Goal: Find specific page/section: Find specific page/section

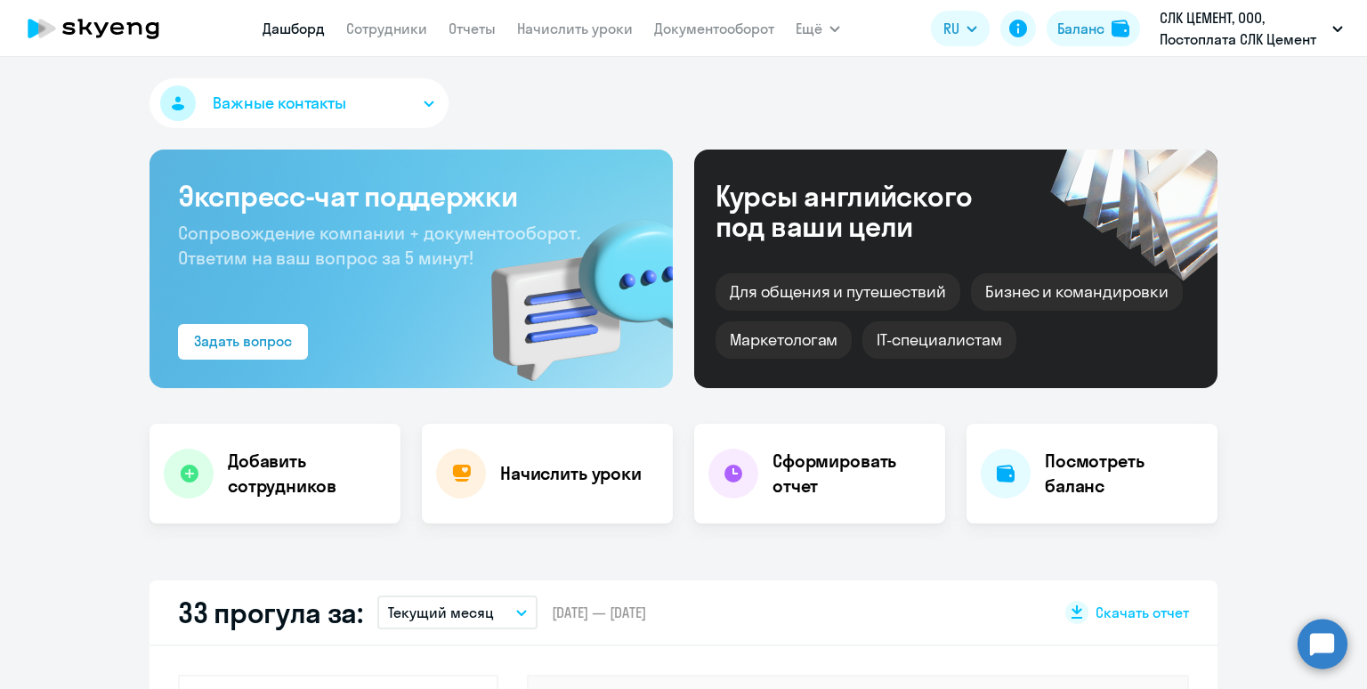
click at [580, 24] on link "Начислить уроки" at bounding box center [575, 29] width 116 height 18
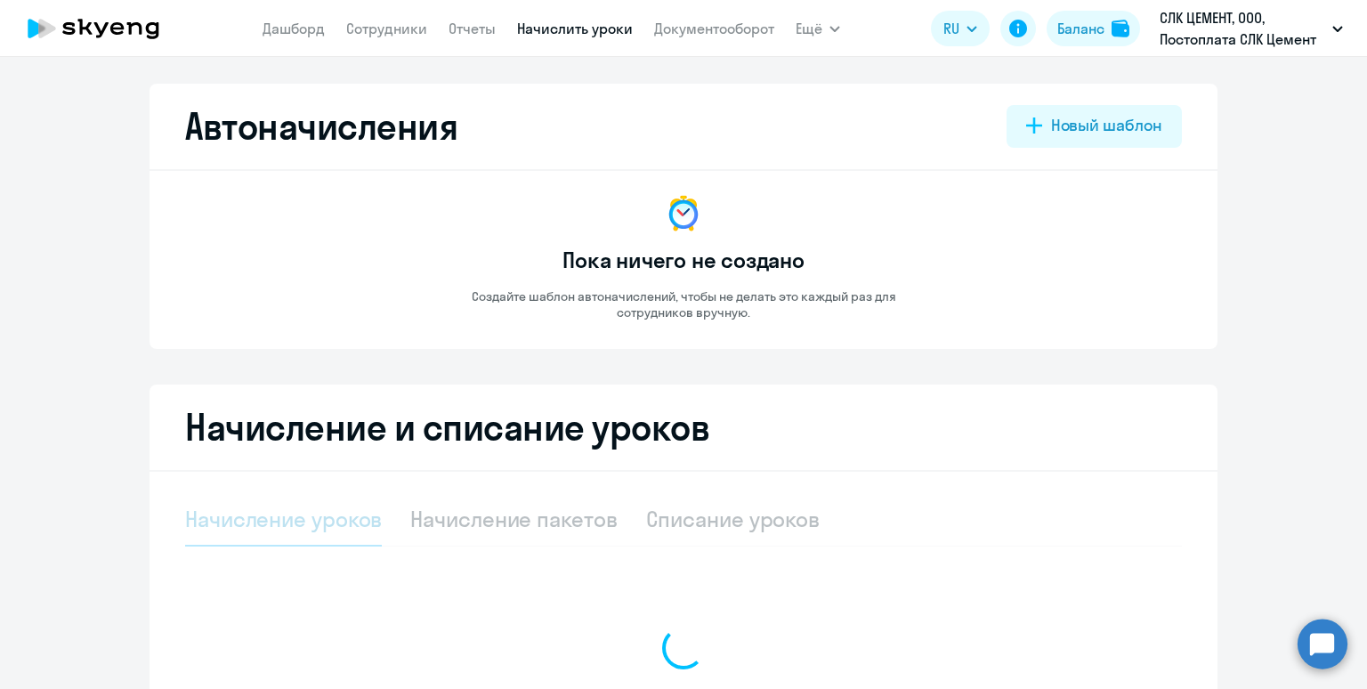
select select "10"
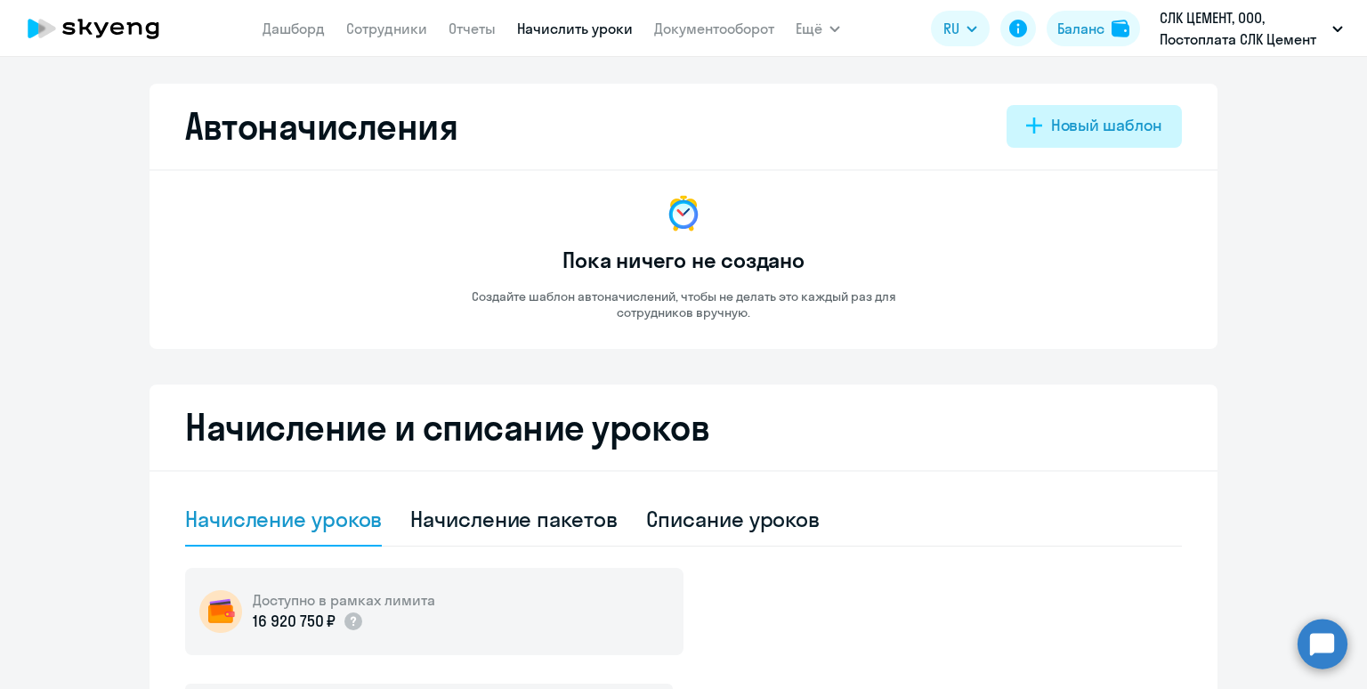
click at [1088, 119] on div "Новый шаблон" at bounding box center [1106, 125] width 111 height 23
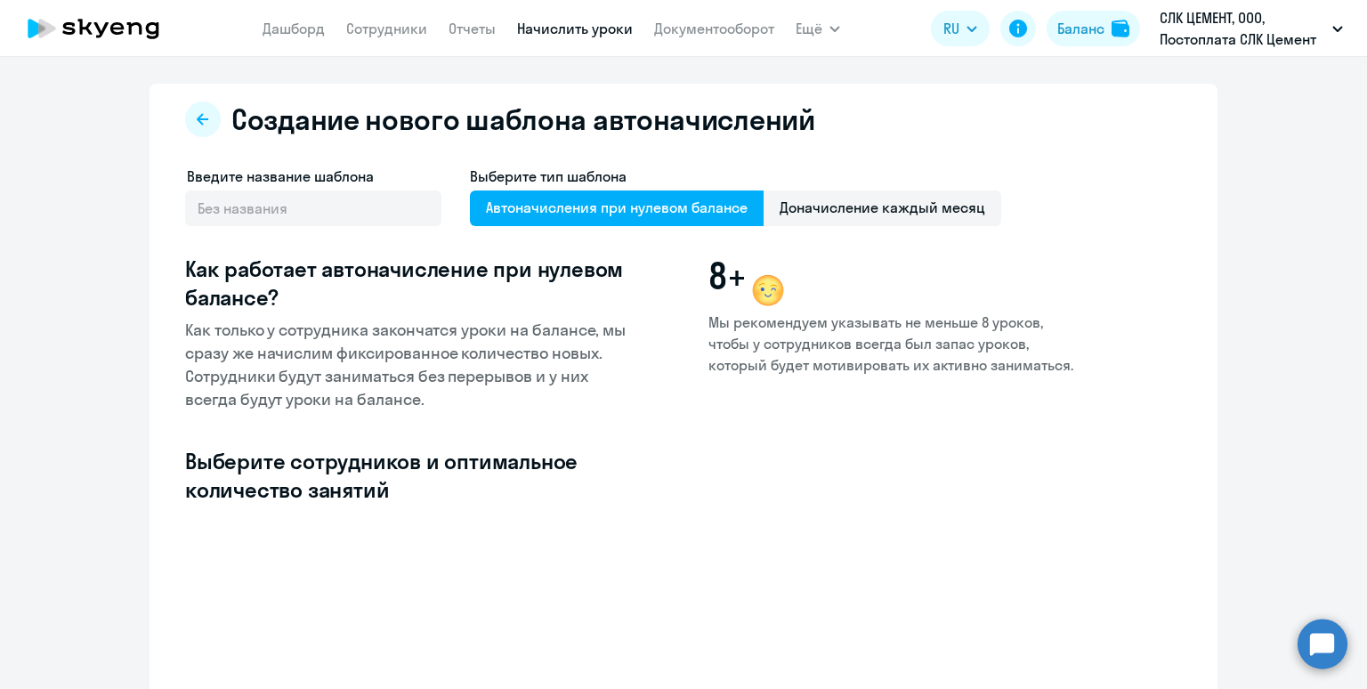
select select "10"
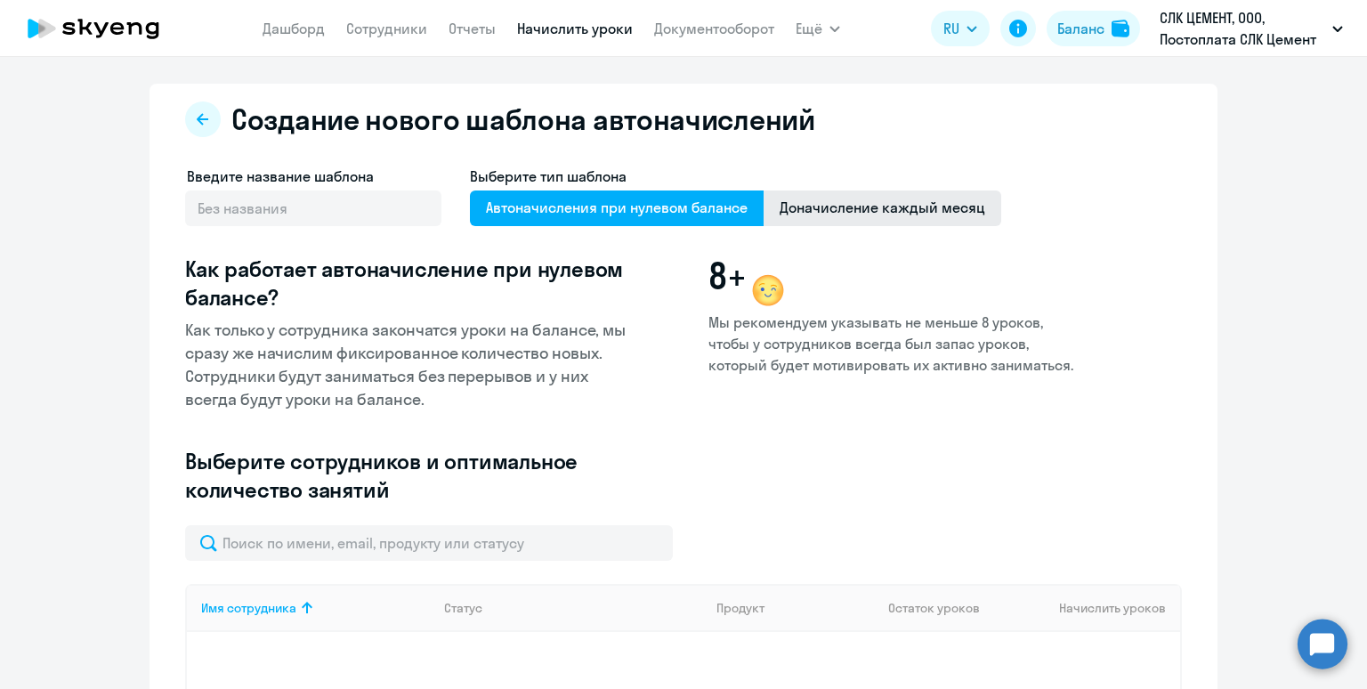
click at [839, 212] on span "Доначисление каждый месяц" at bounding box center [883, 209] width 238 height 36
click at [0, 0] on input "Доначисление каждый месяц" at bounding box center [0, 0] width 0 height 0
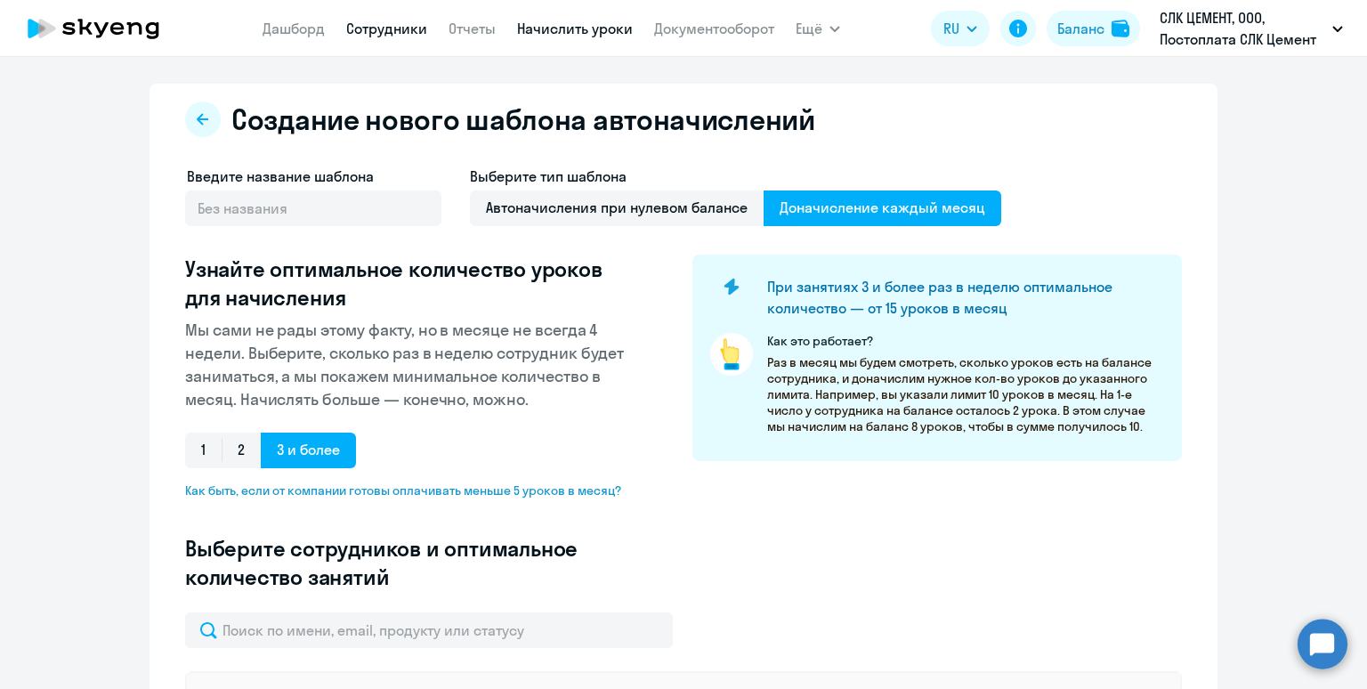
click at [371, 32] on link "Сотрудники" at bounding box center [386, 29] width 81 height 18
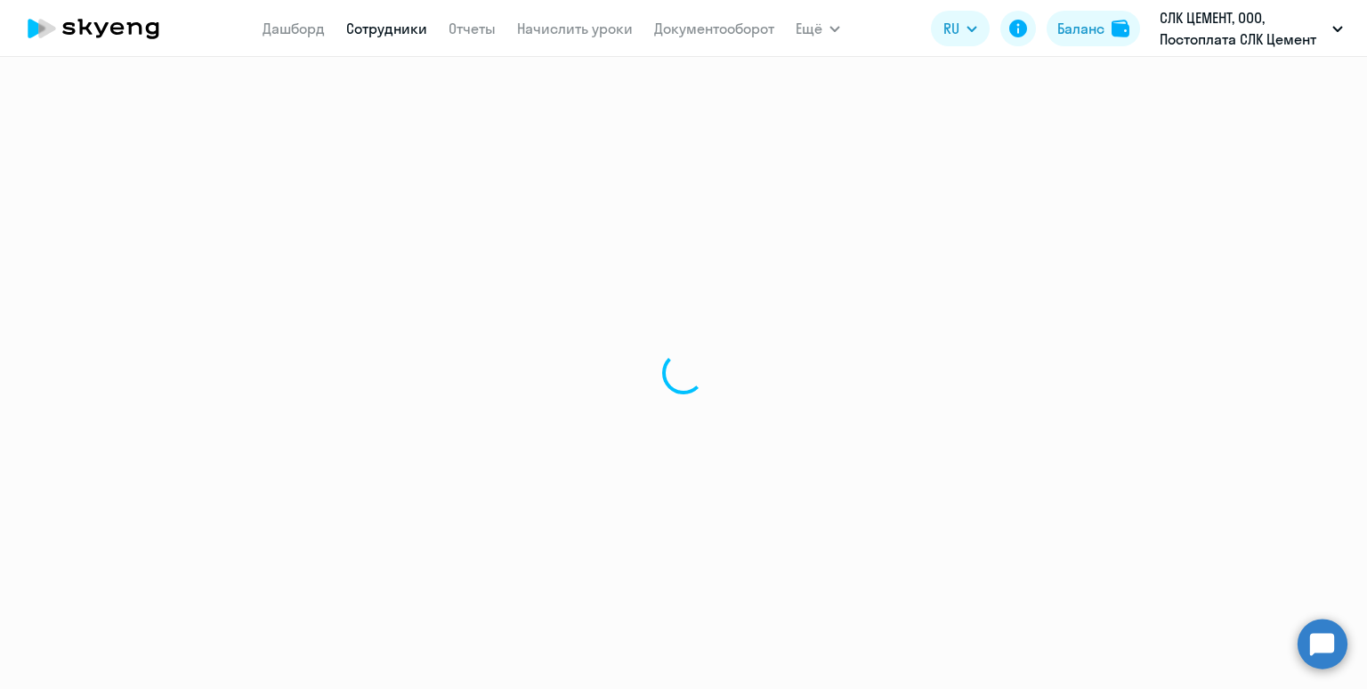
select select "30"
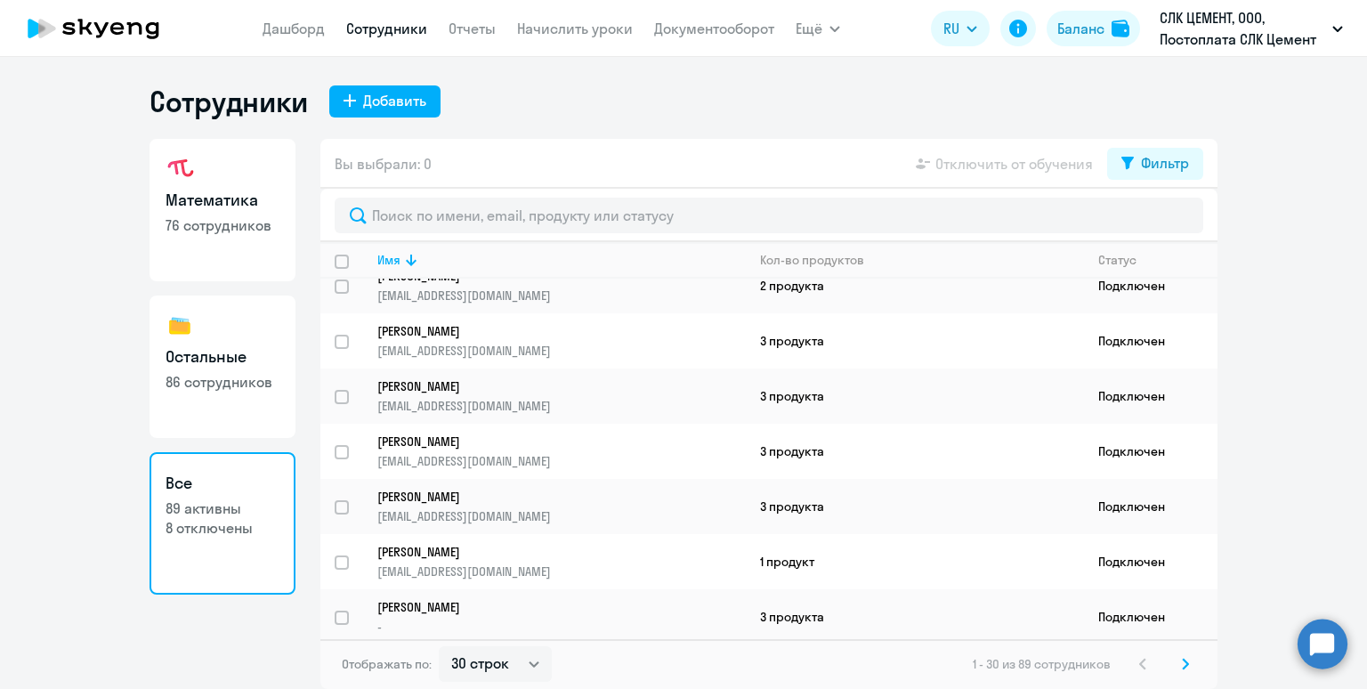
scroll to position [1273, 0]
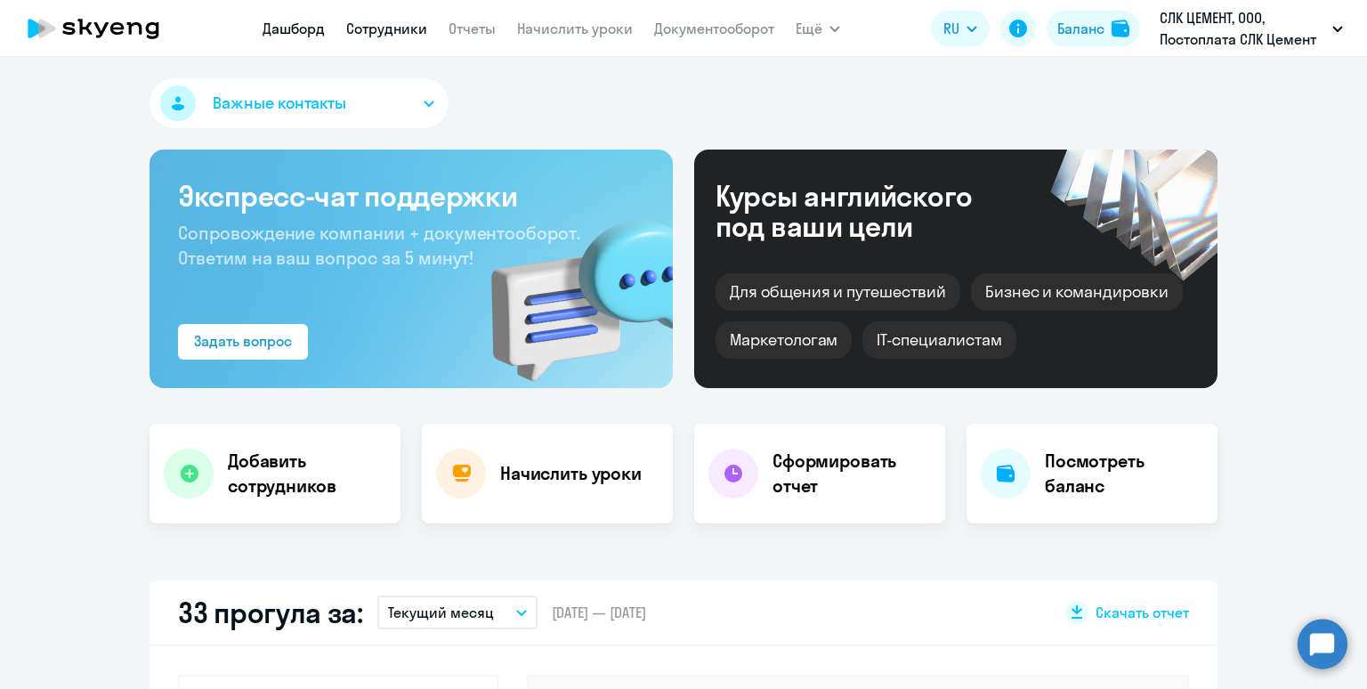
click at [376, 22] on link "Сотрудники" at bounding box center [386, 29] width 81 height 18
select select "30"
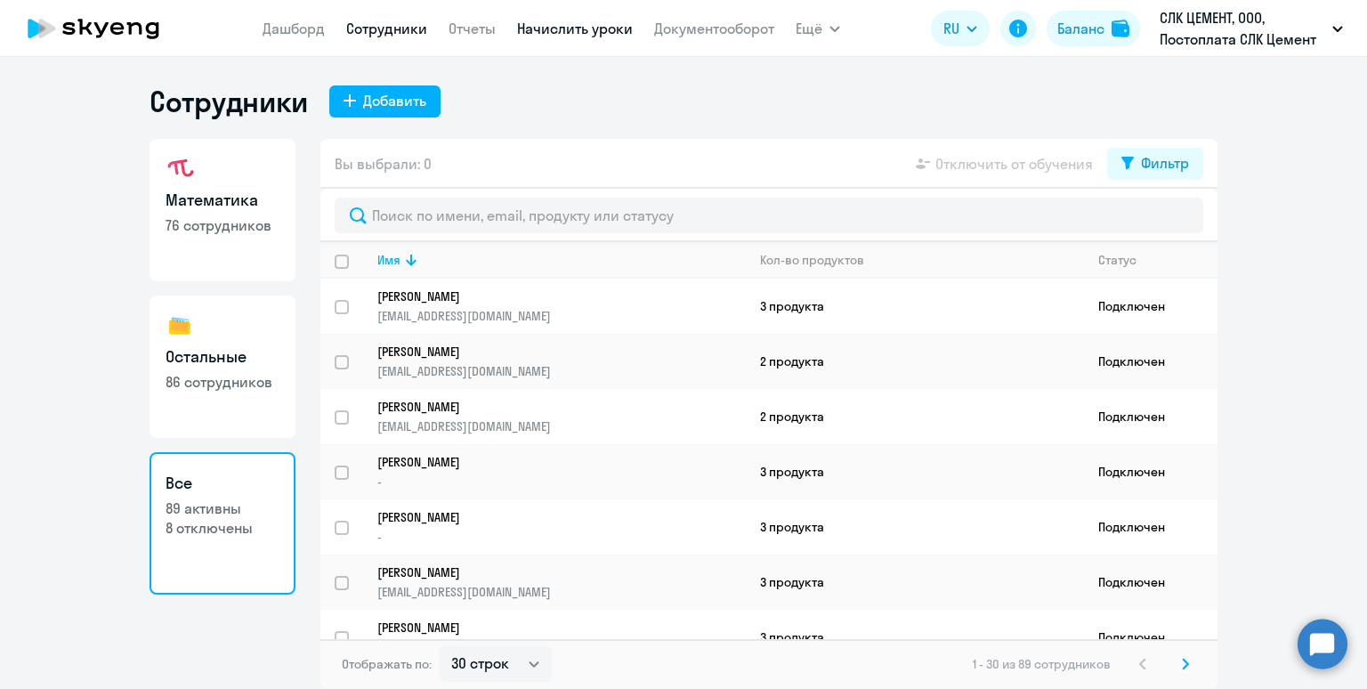
click at [557, 27] on link "Начислить уроки" at bounding box center [575, 29] width 116 height 18
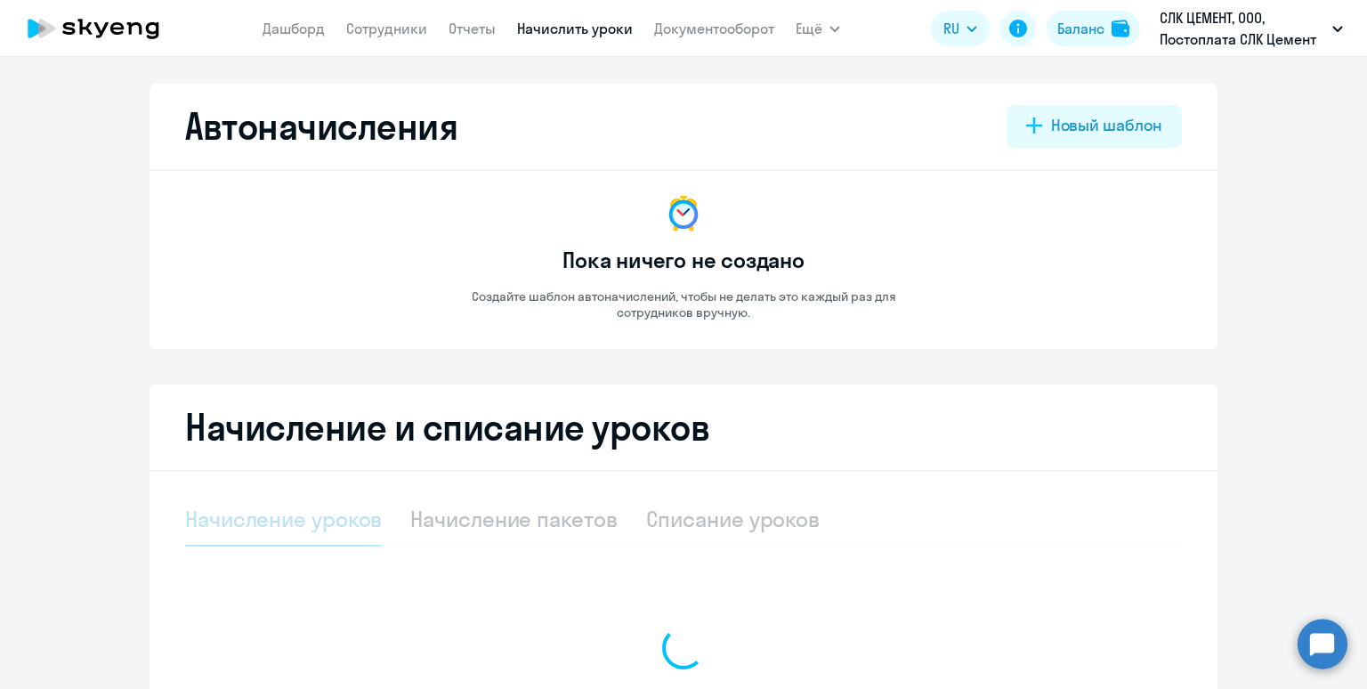
select select "10"
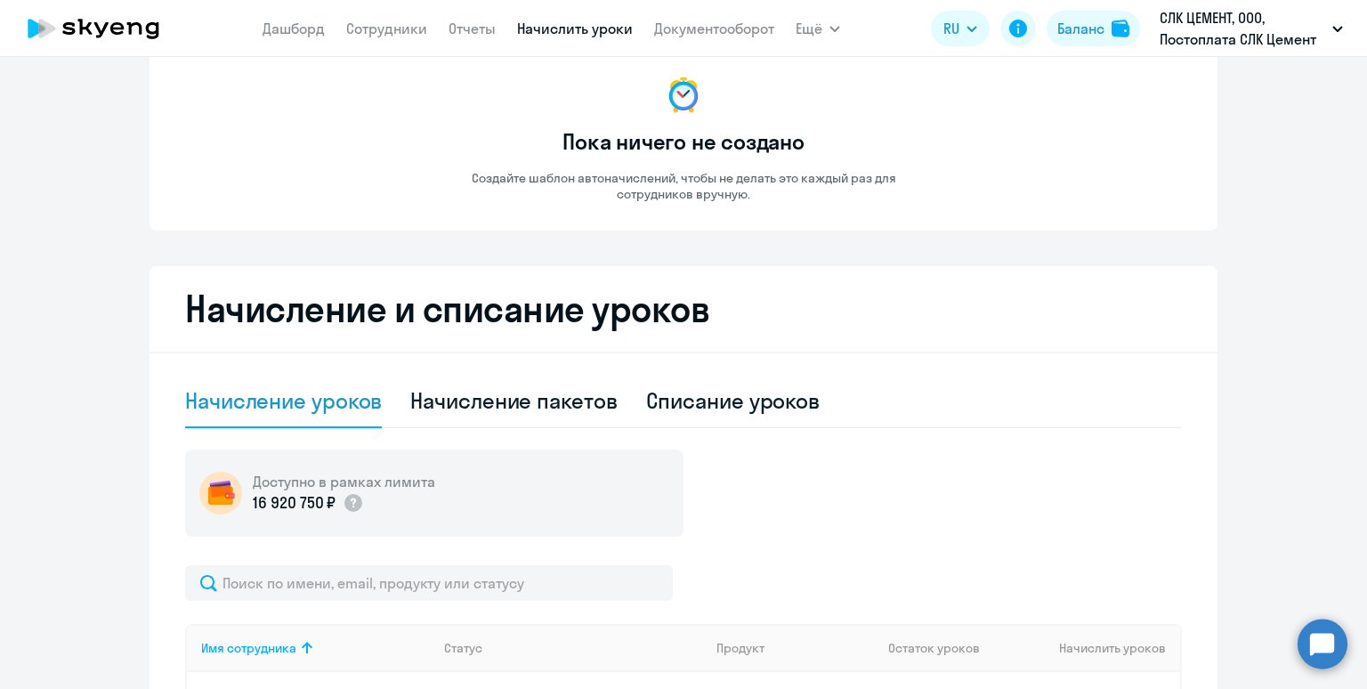
scroll to position [310, 0]
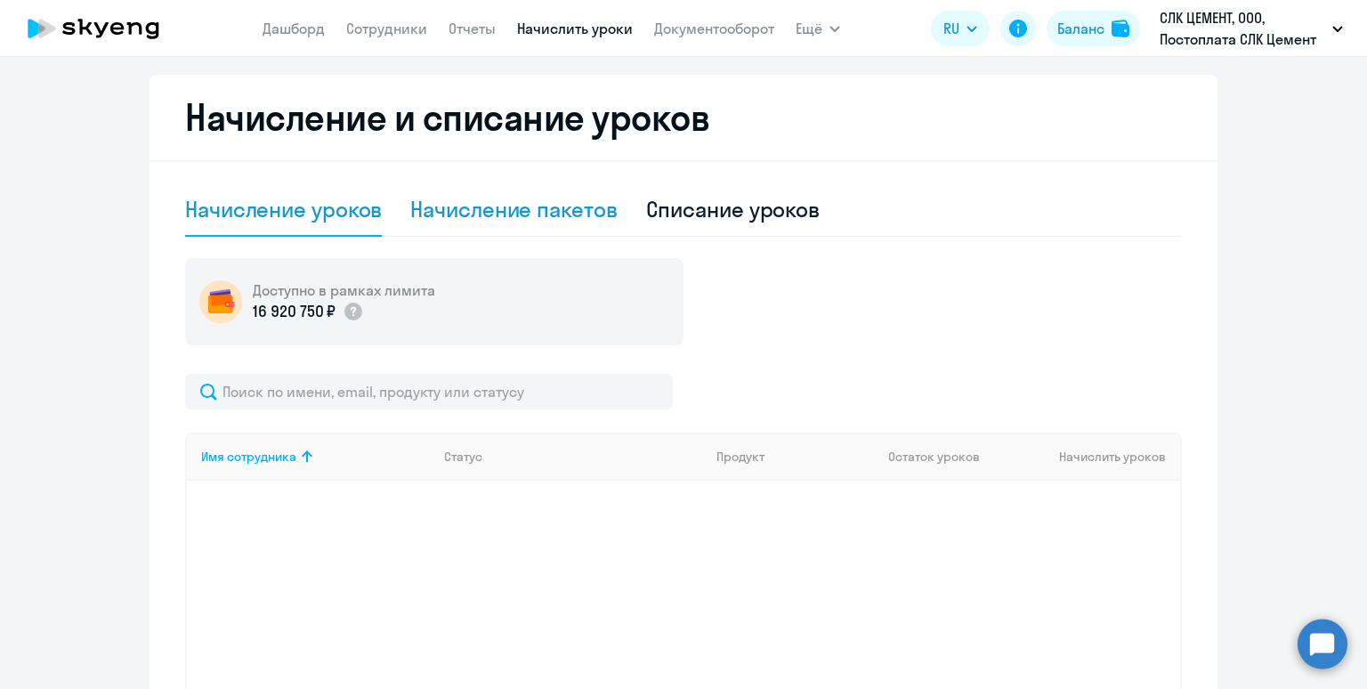
click at [573, 223] on div "Начисление пакетов" at bounding box center [513, 209] width 207 height 28
select select "10"
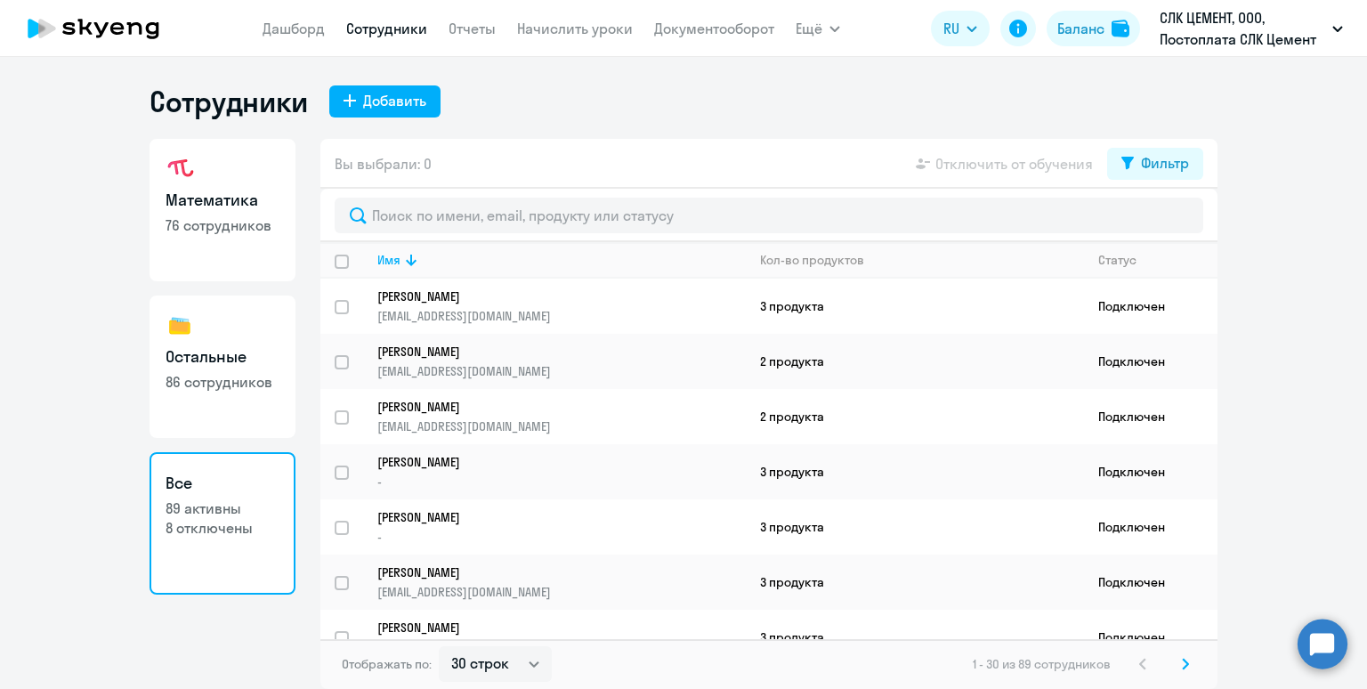
select select "30"
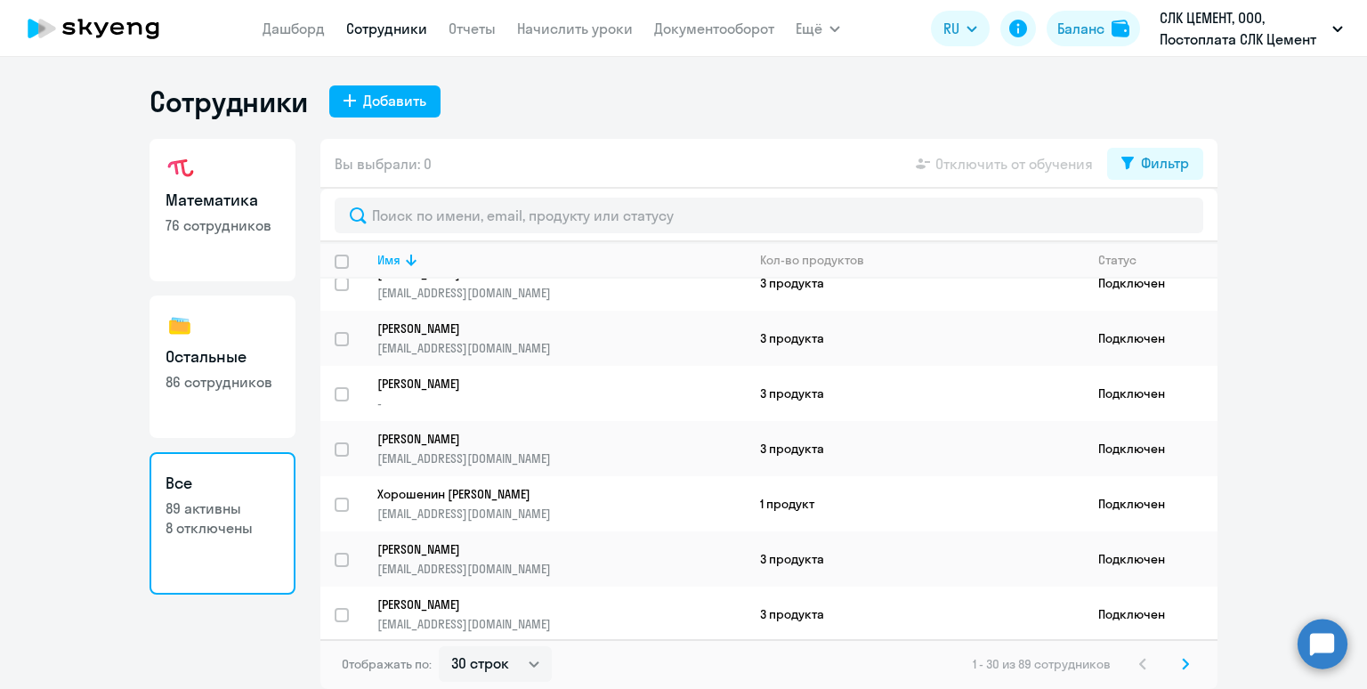
scroll to position [542, 0]
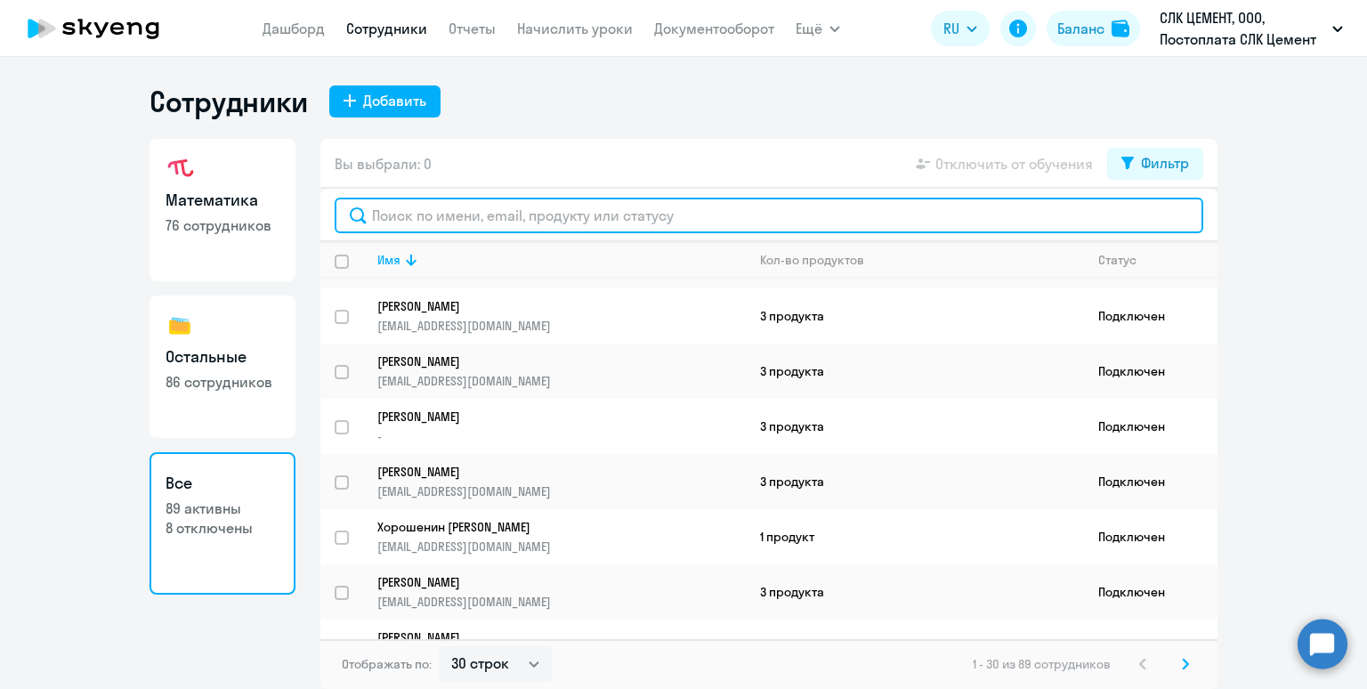
click at [458, 220] on input "text" at bounding box center [769, 216] width 869 height 36
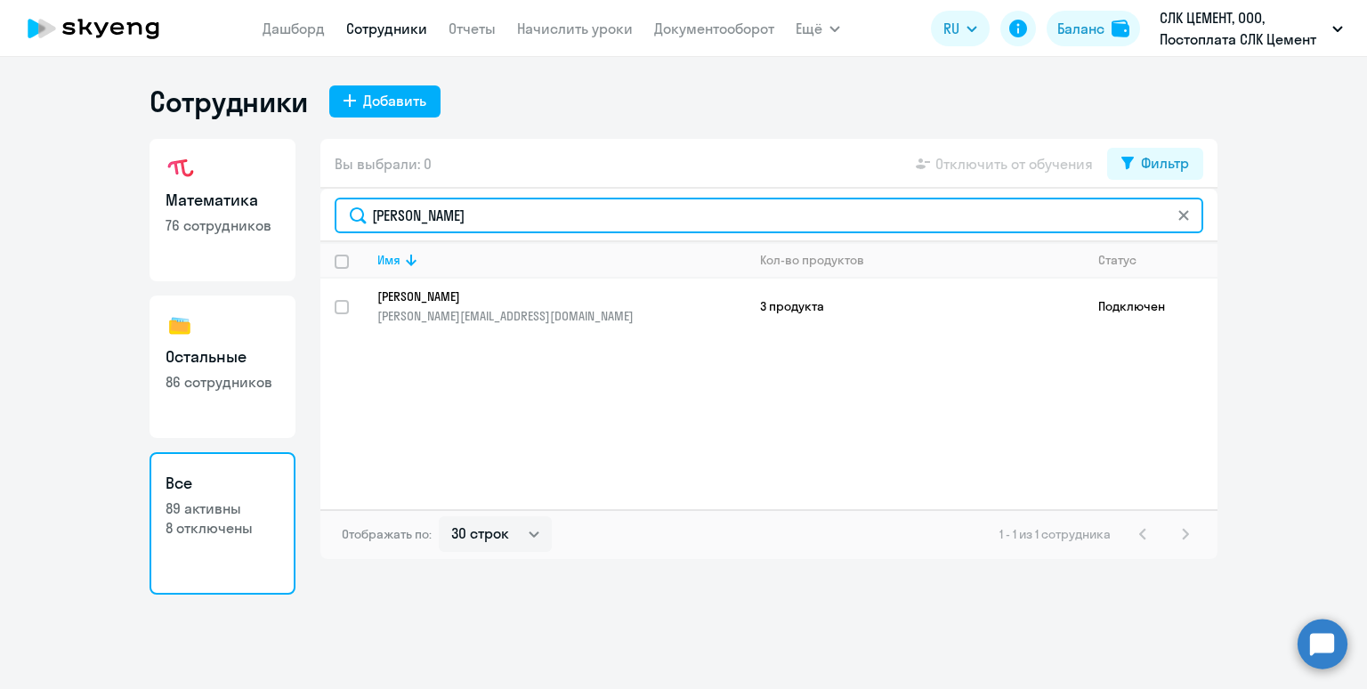
type input "неустроева"
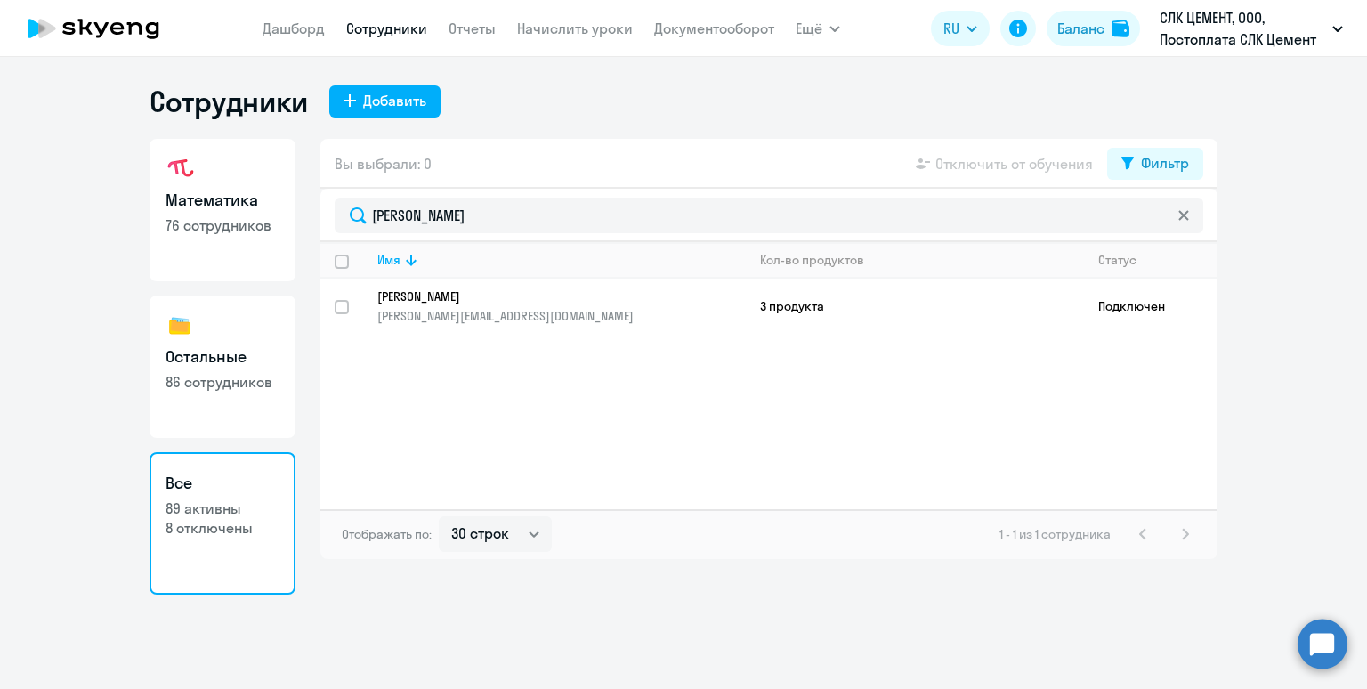
click at [213, 348] on h3 "Остальные" at bounding box center [223, 356] width 114 height 23
select select "30"
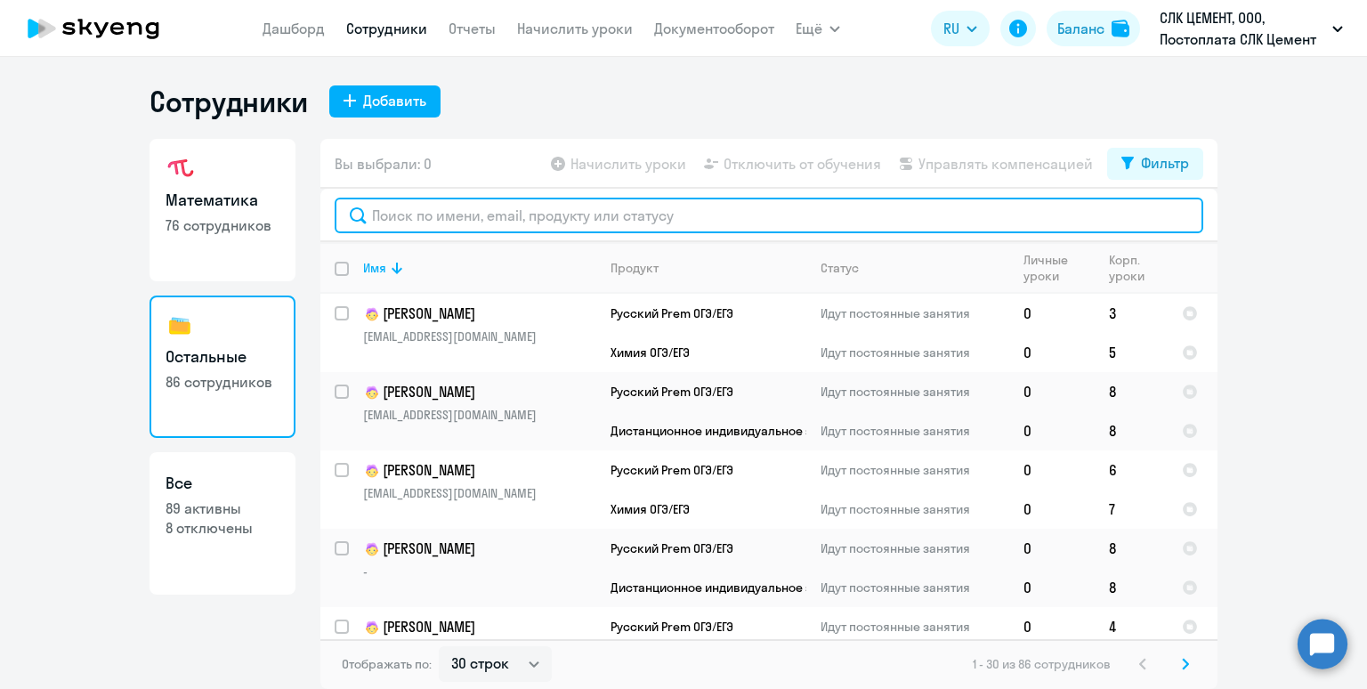
click at [484, 211] on input "text" at bounding box center [769, 216] width 869 height 36
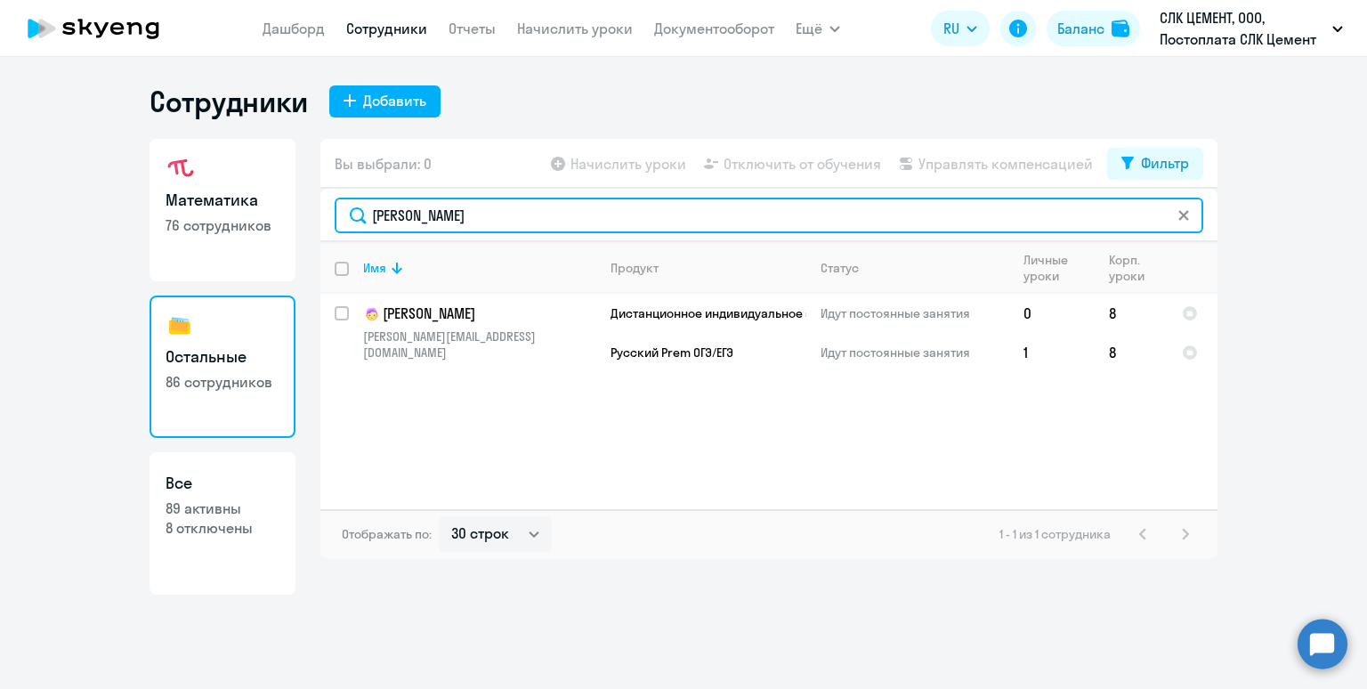
type input "неустроева"
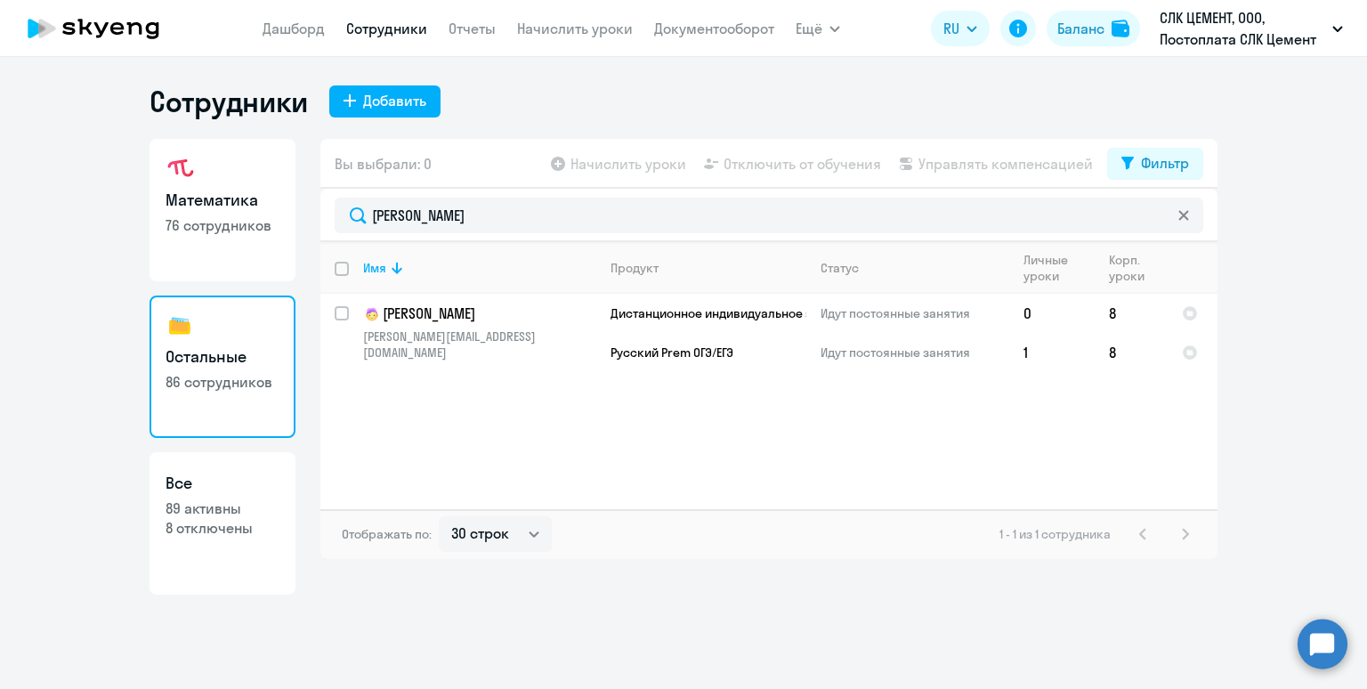
click at [191, 197] on h3 "Математика" at bounding box center [223, 200] width 114 height 23
select select "30"
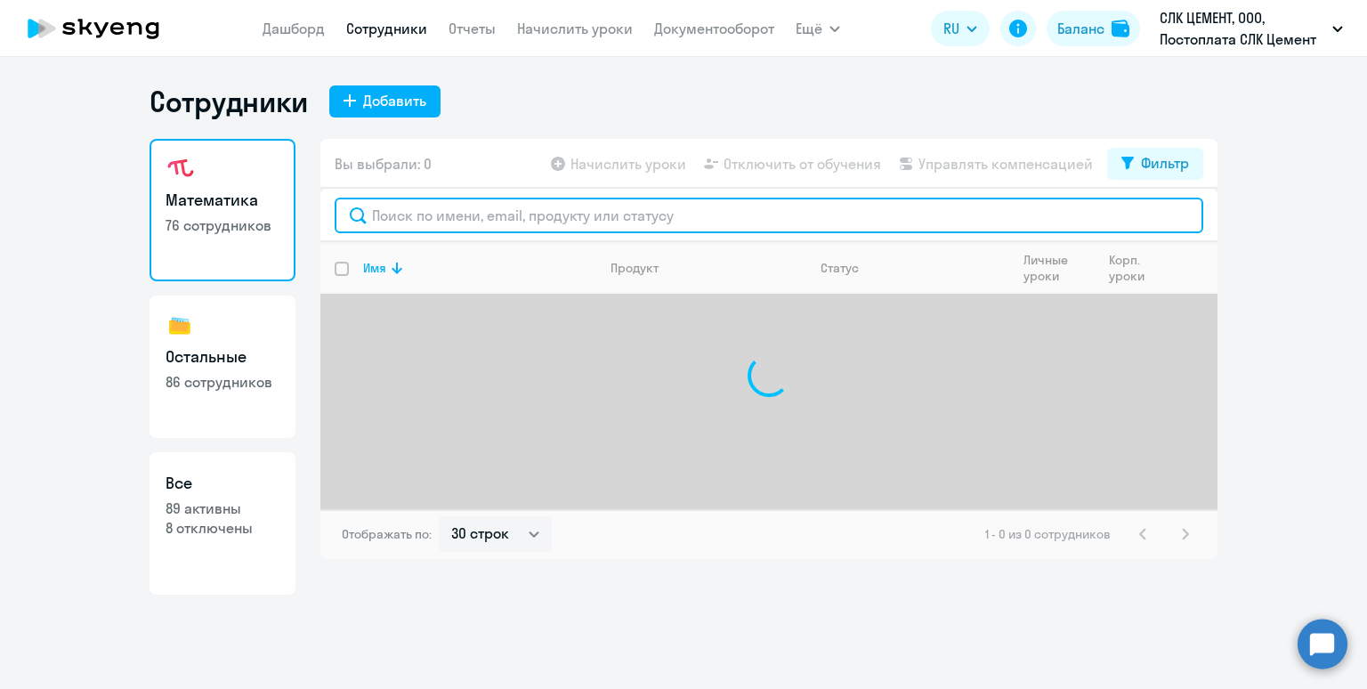
click at [466, 215] on input "text" at bounding box center [769, 216] width 869 height 36
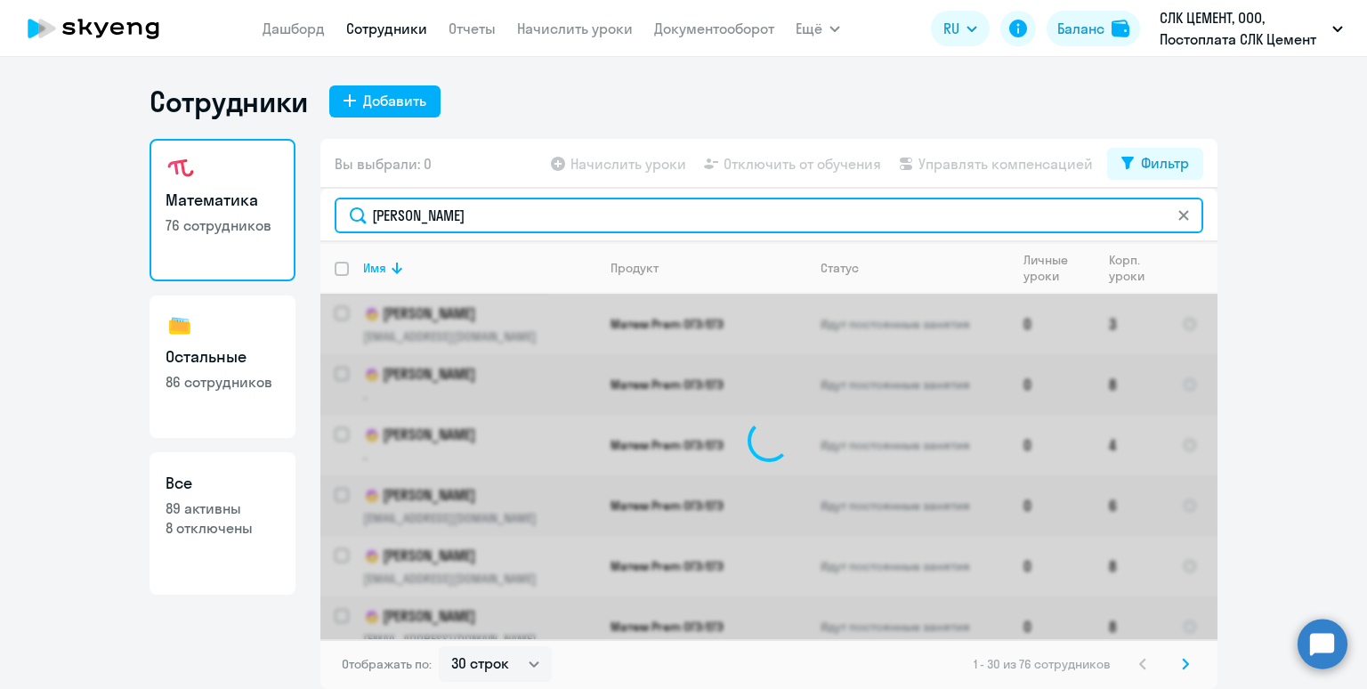
type input "неустроева"
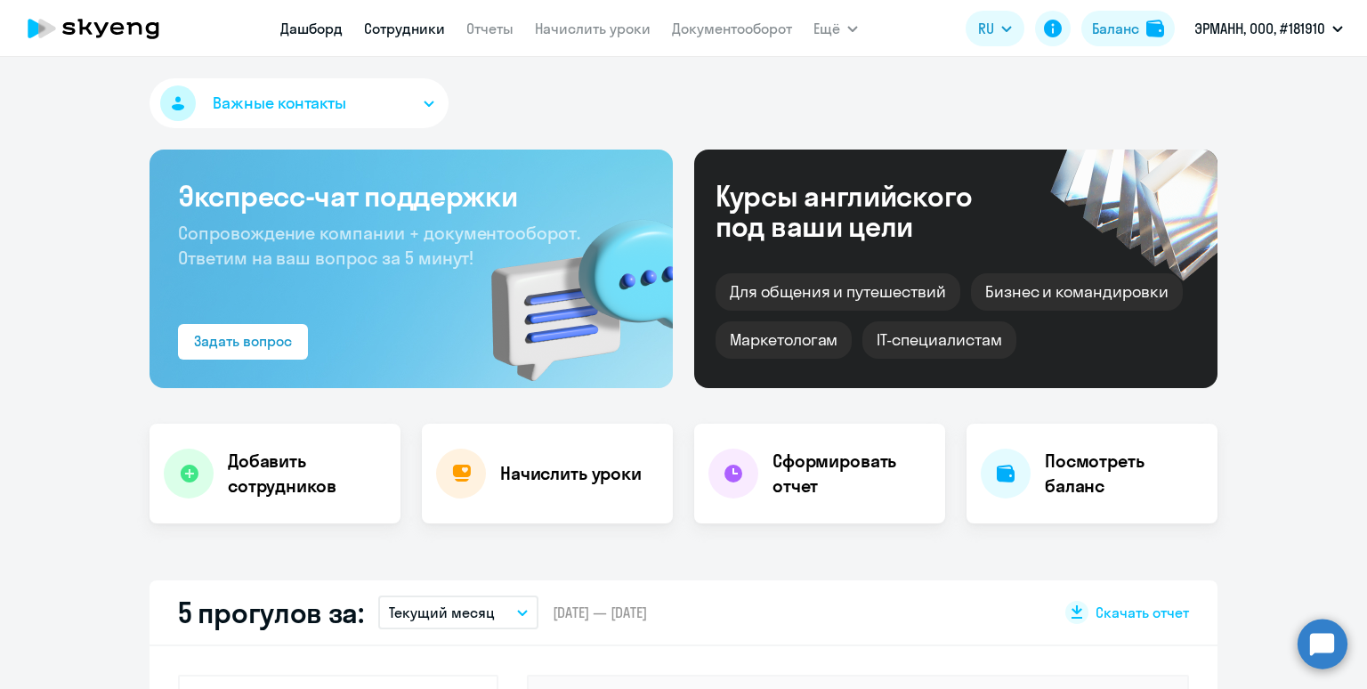
click at [397, 28] on link "Сотрудники" at bounding box center [404, 29] width 81 height 18
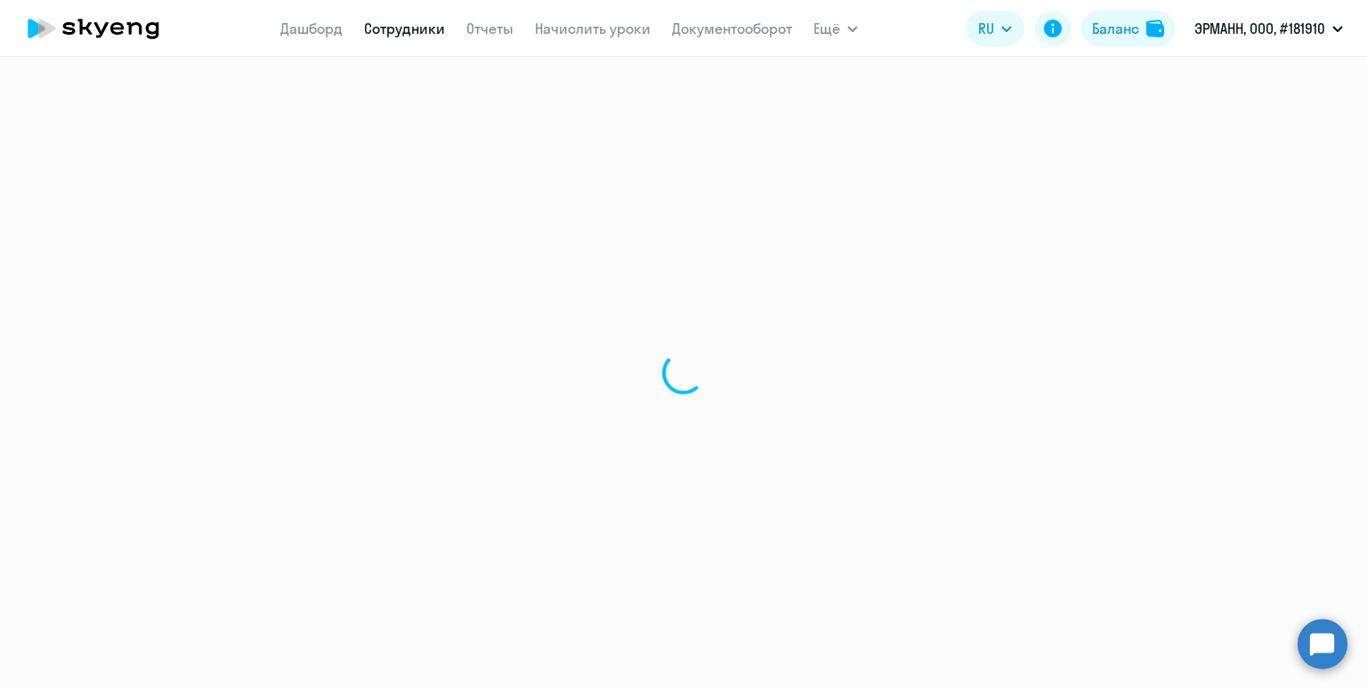
select select "30"
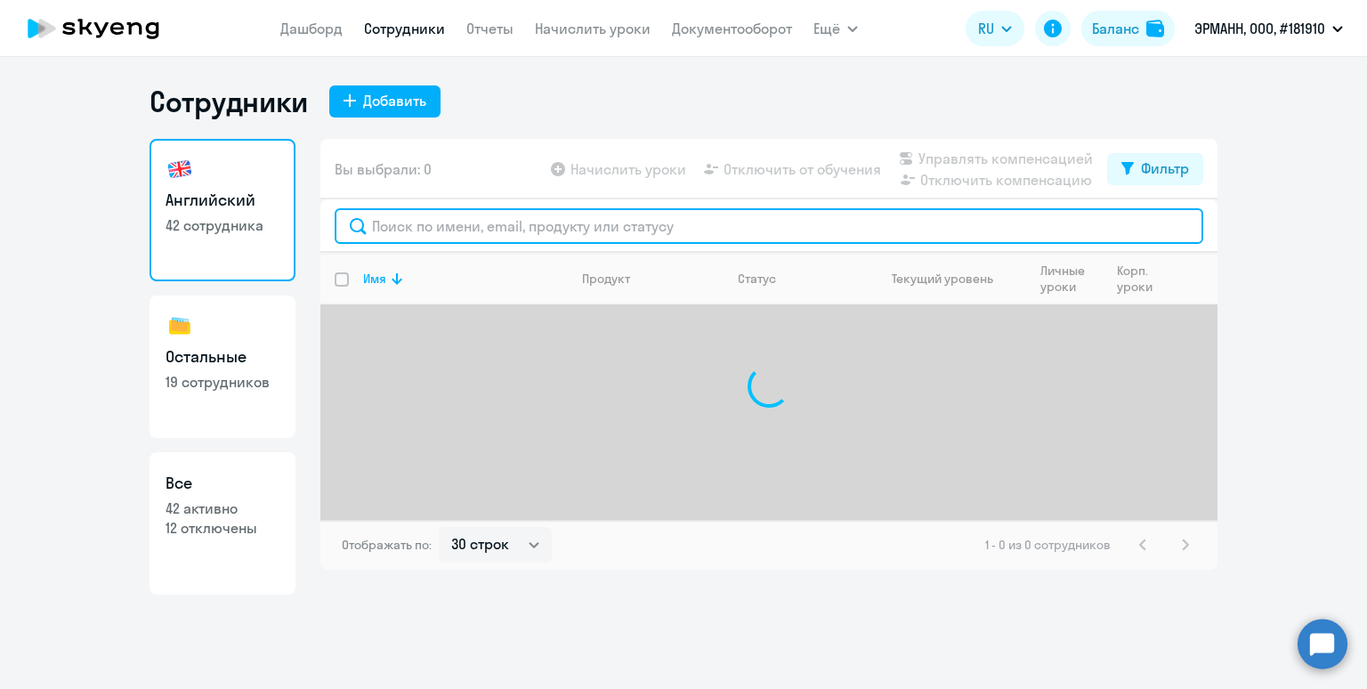
click at [477, 233] on input "text" at bounding box center [769, 226] width 869 height 36
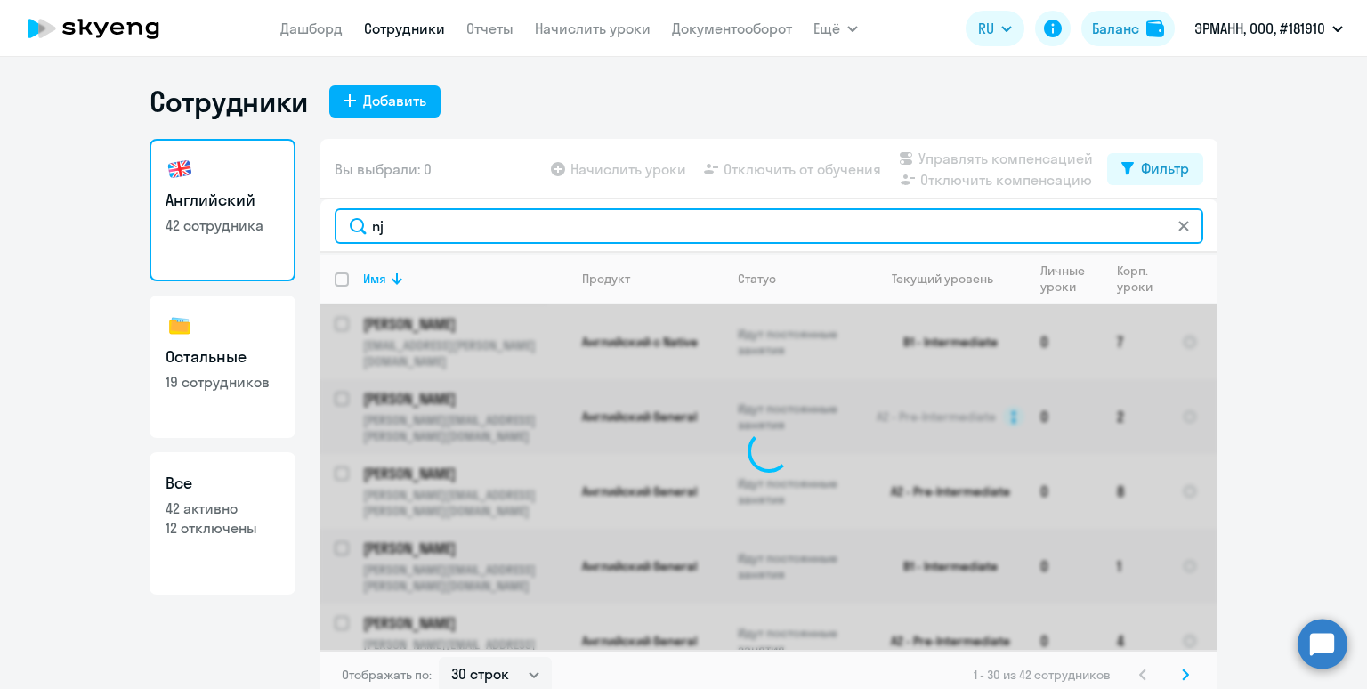
type input "n"
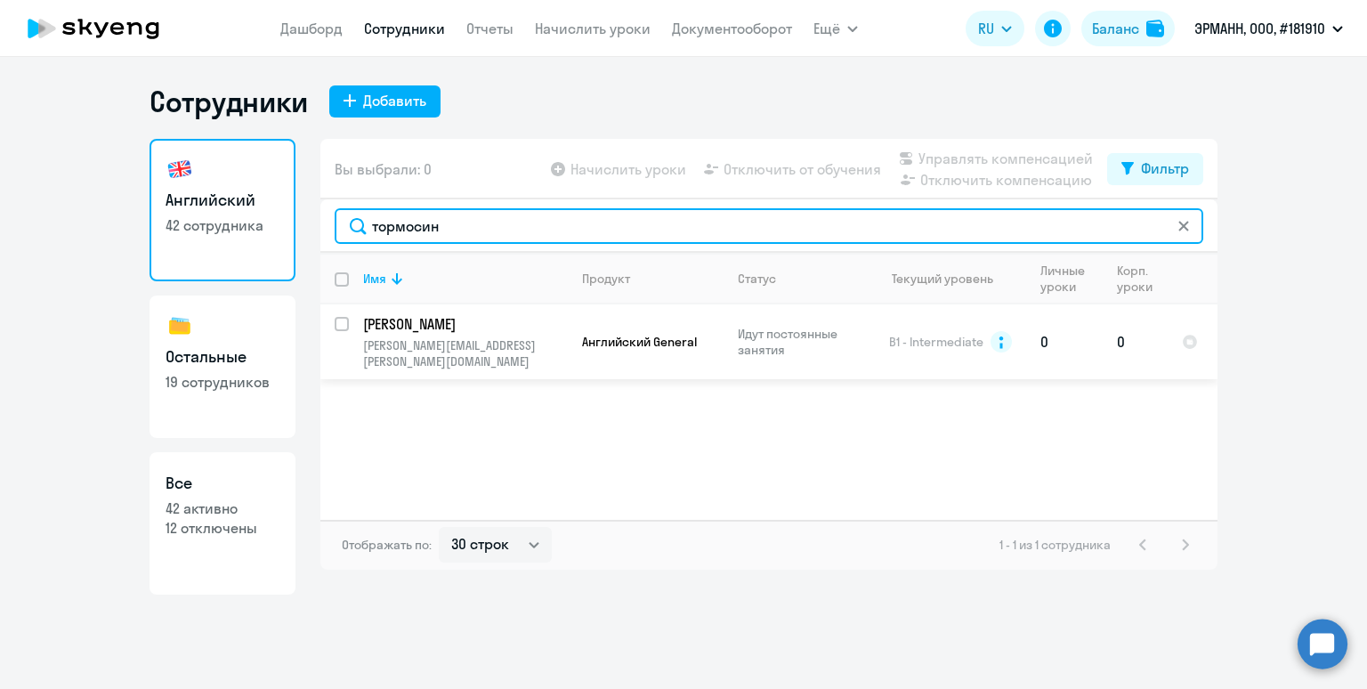
type input "тормосин"
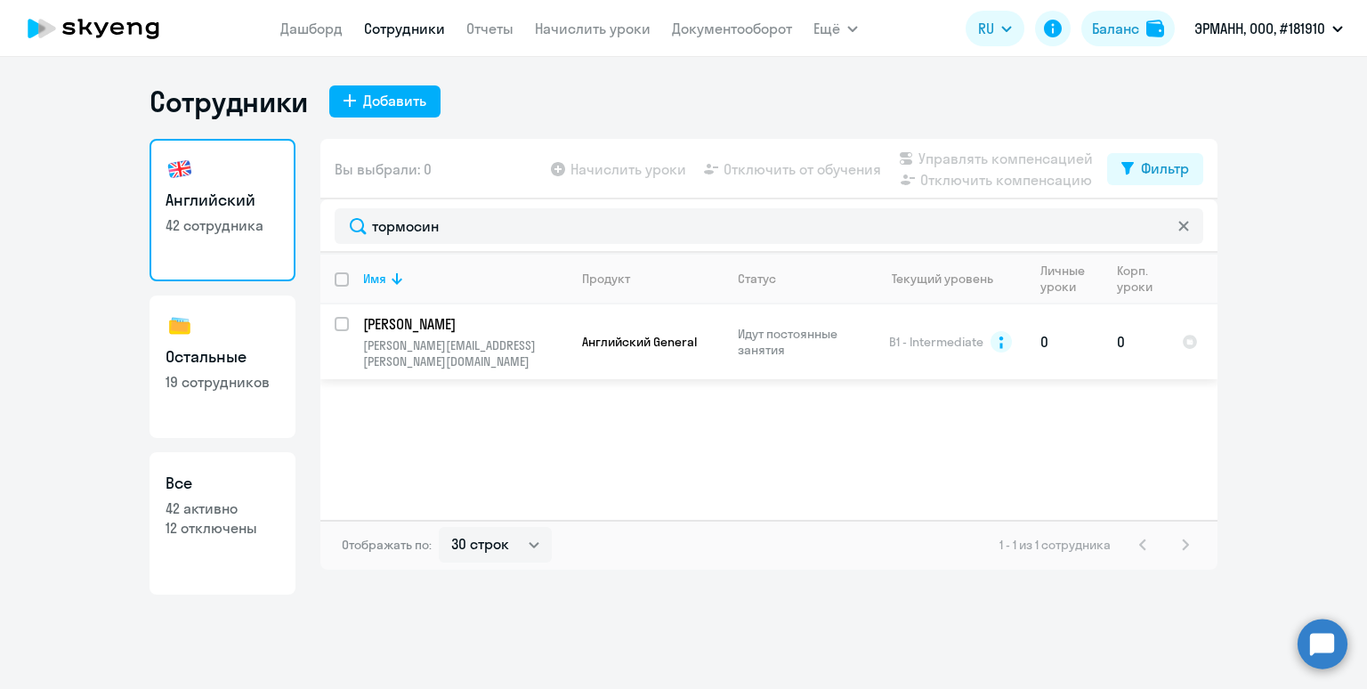
click at [469, 332] on p "Иван Тормосин" at bounding box center [463, 324] width 201 height 20
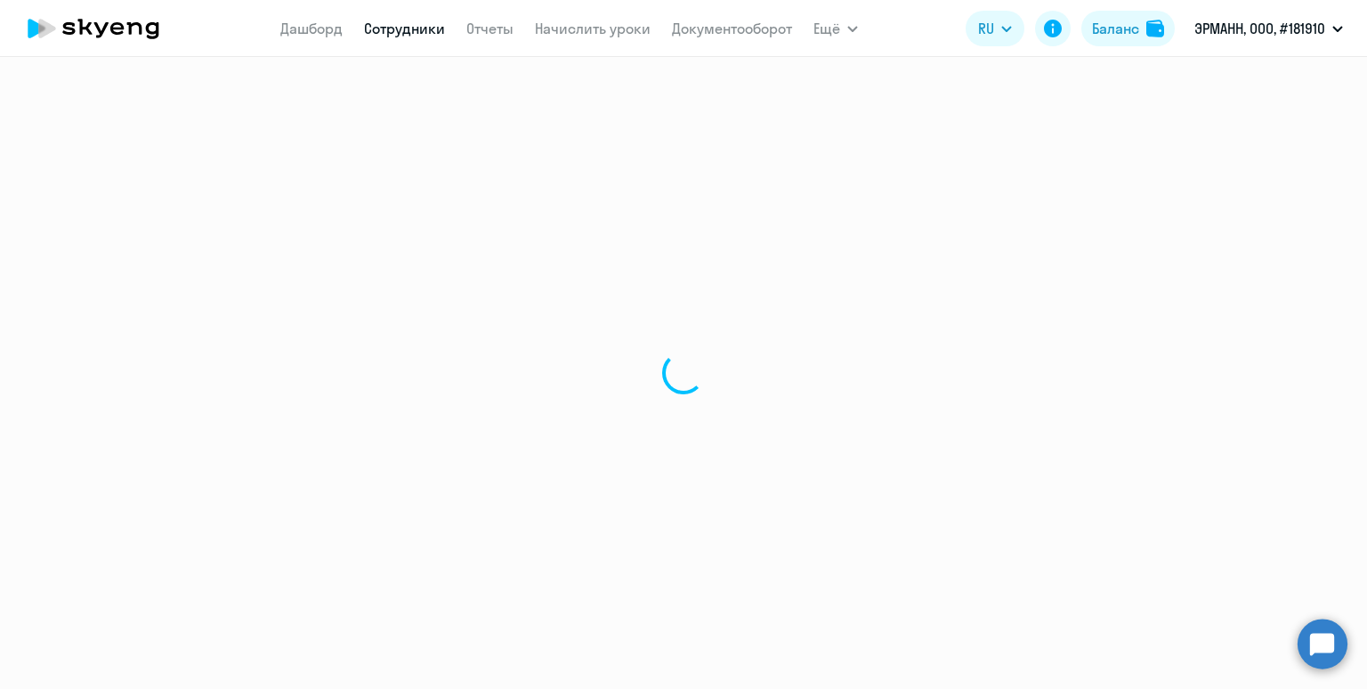
select select "english"
